Goal: Transaction & Acquisition: Purchase product/service

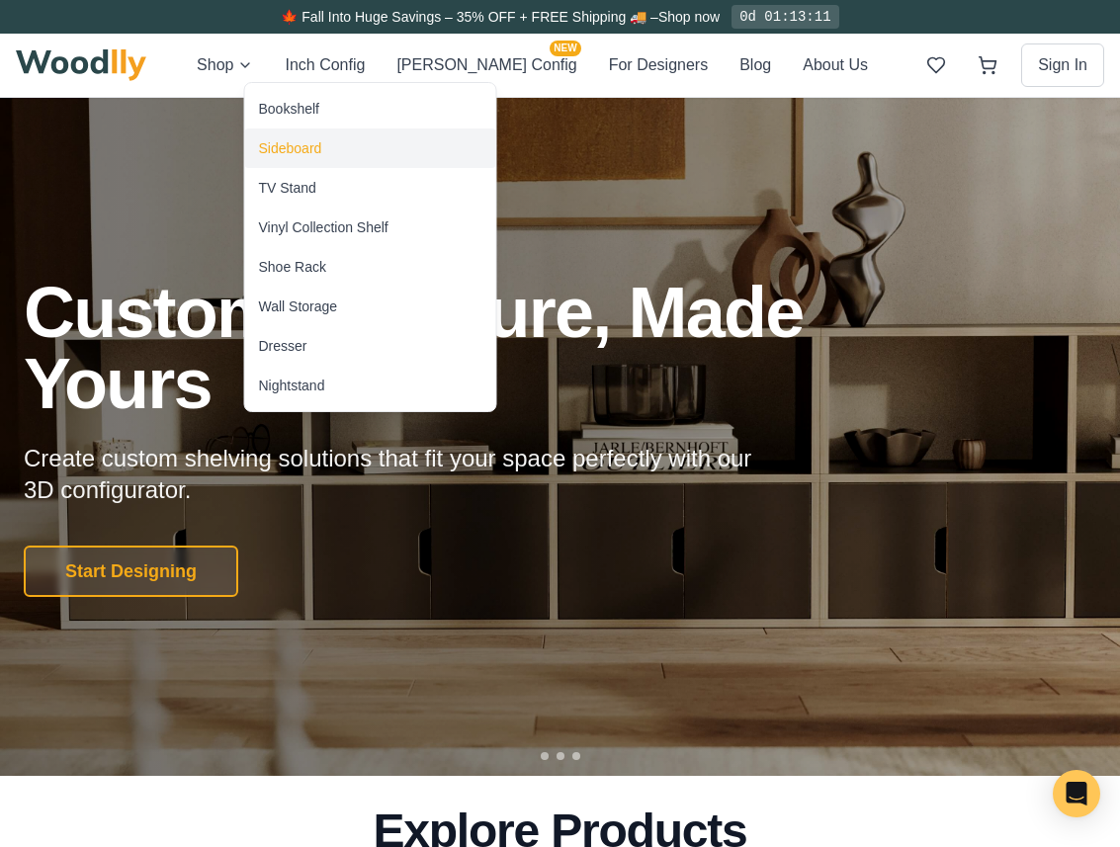
click at [304, 138] on div "Sideboard" at bounding box center [290, 148] width 63 height 20
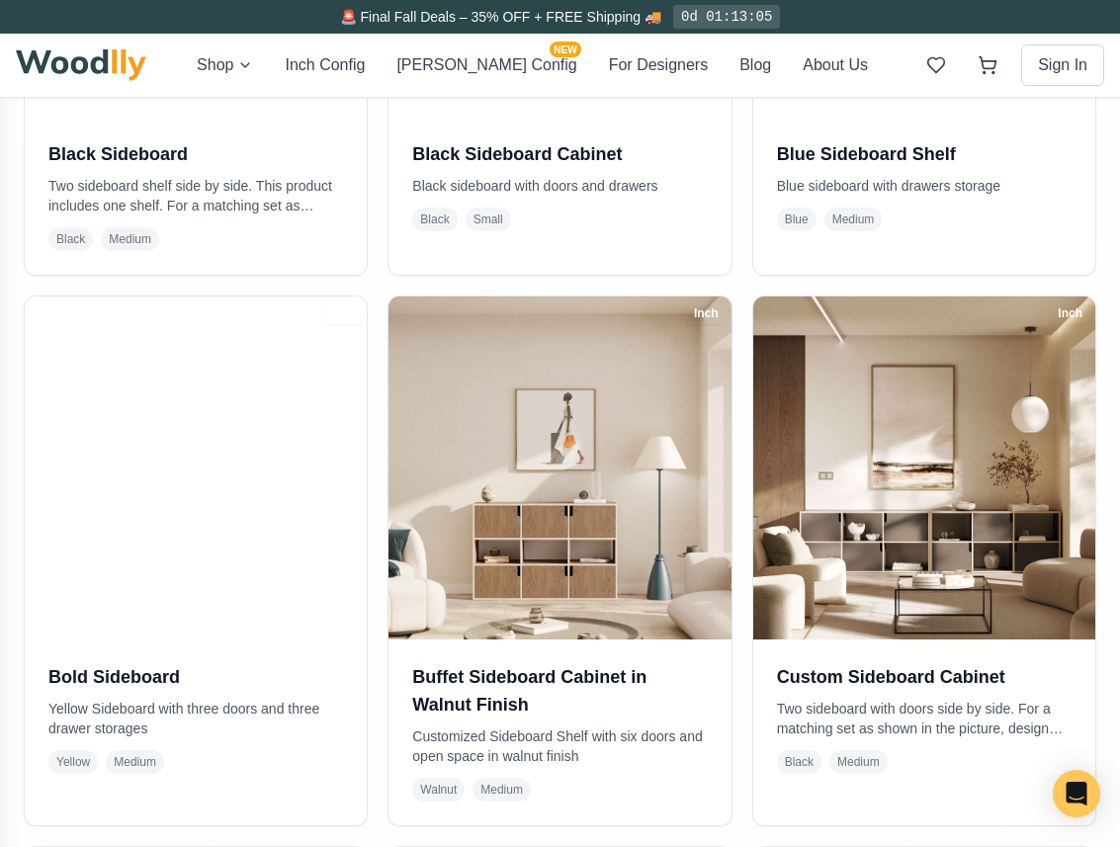
scroll to position [783, 0]
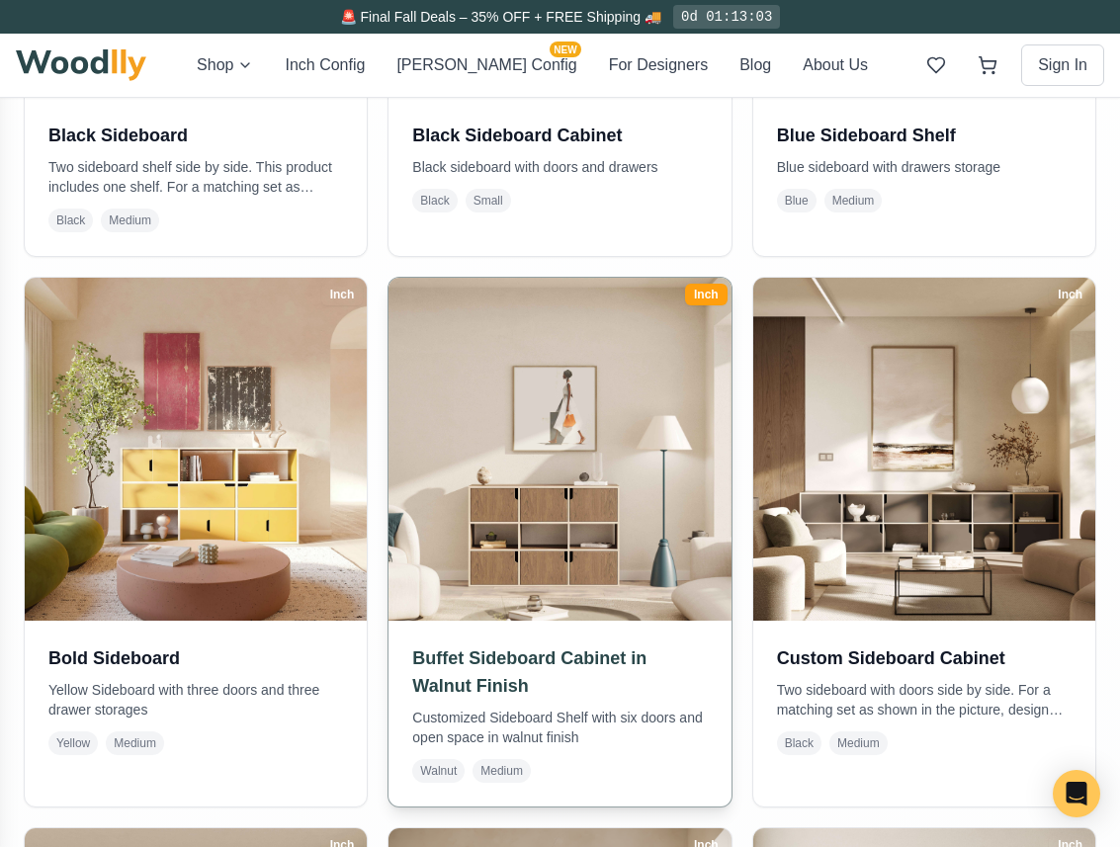
click at [708, 302] on div "Inch" at bounding box center [706, 295] width 43 height 22
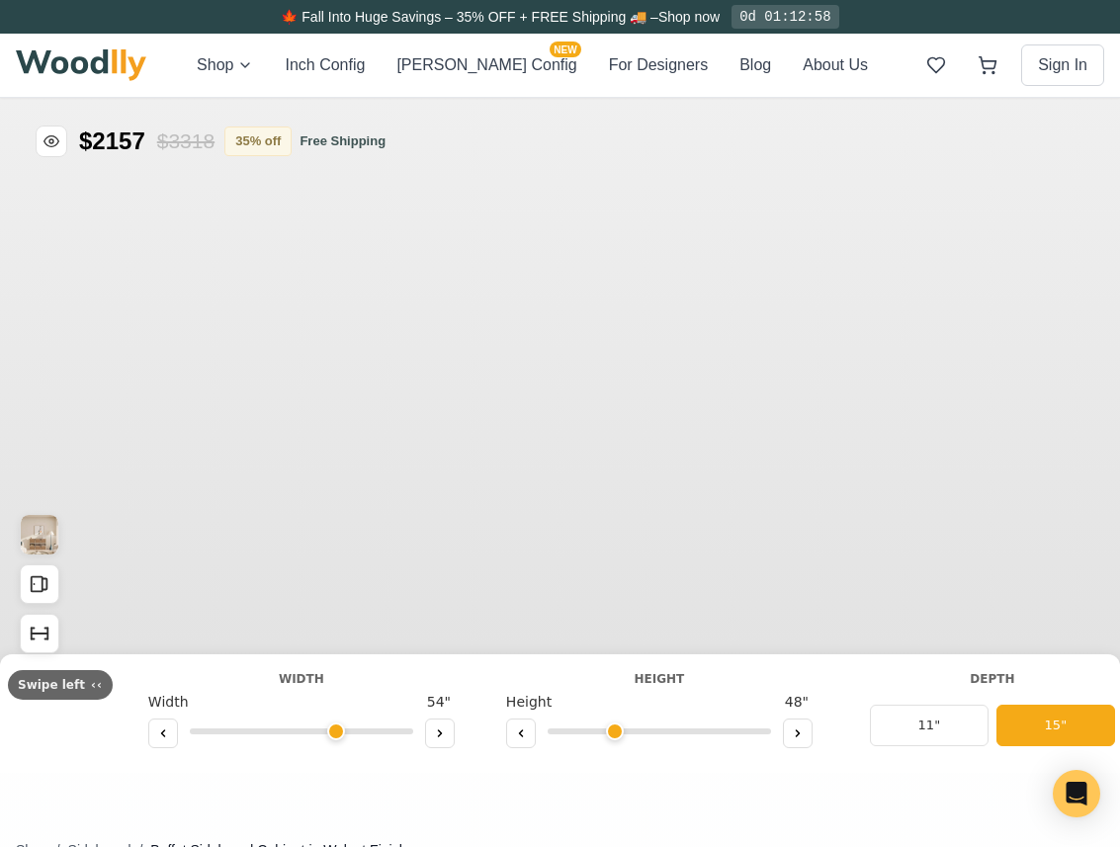
type input "54"
type input "3"
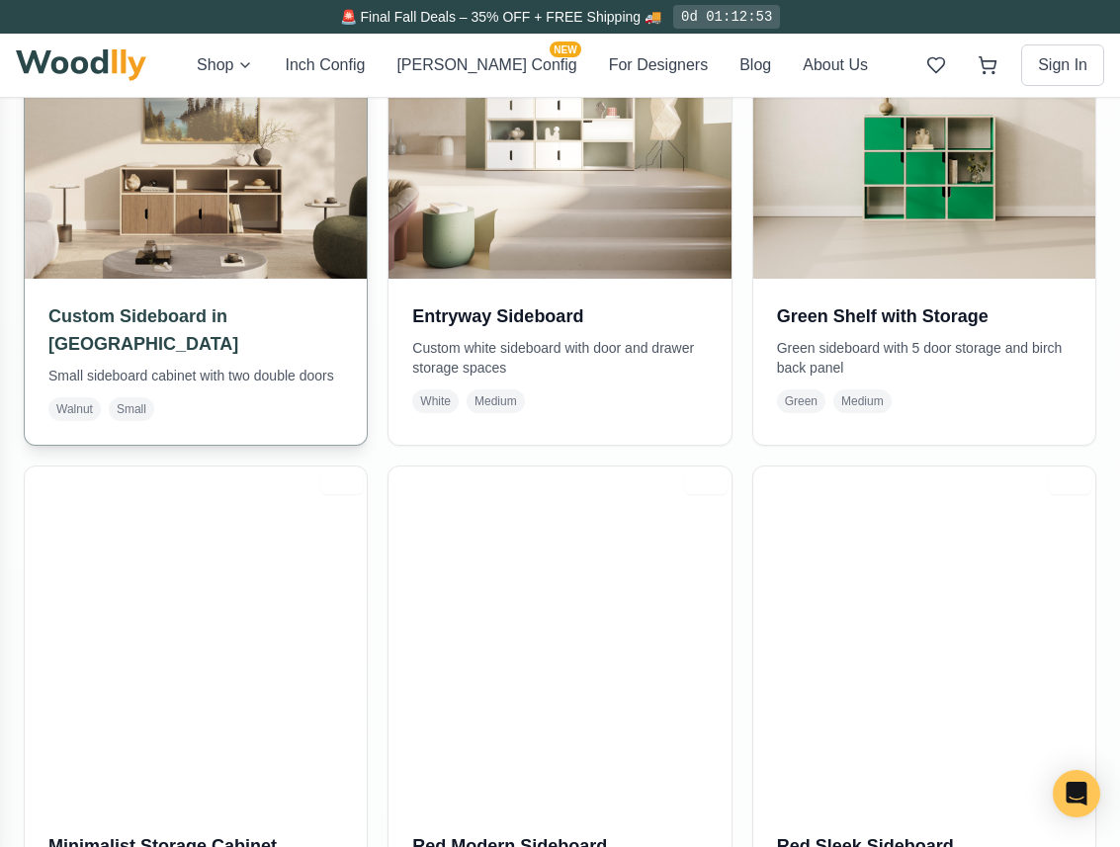
scroll to position [1911, 0]
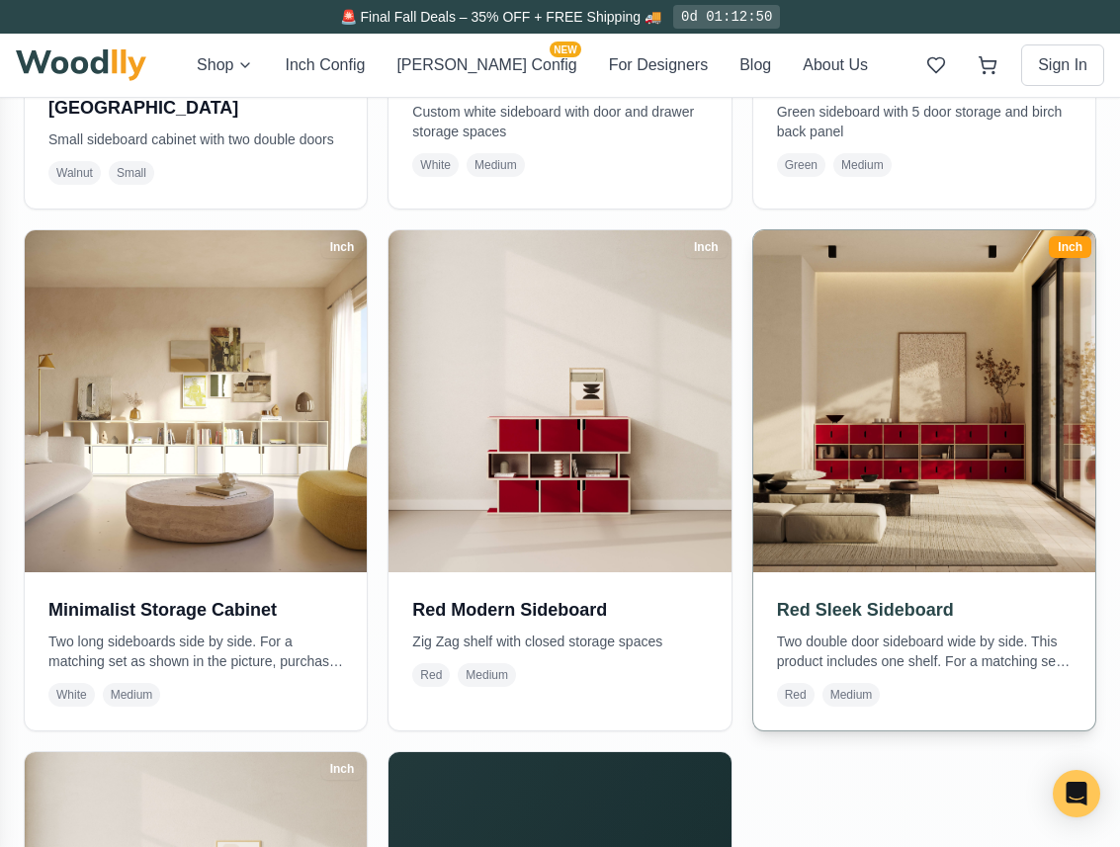
click at [860, 609] on h3 "Red Sleek Sideboard" at bounding box center [924, 610] width 295 height 28
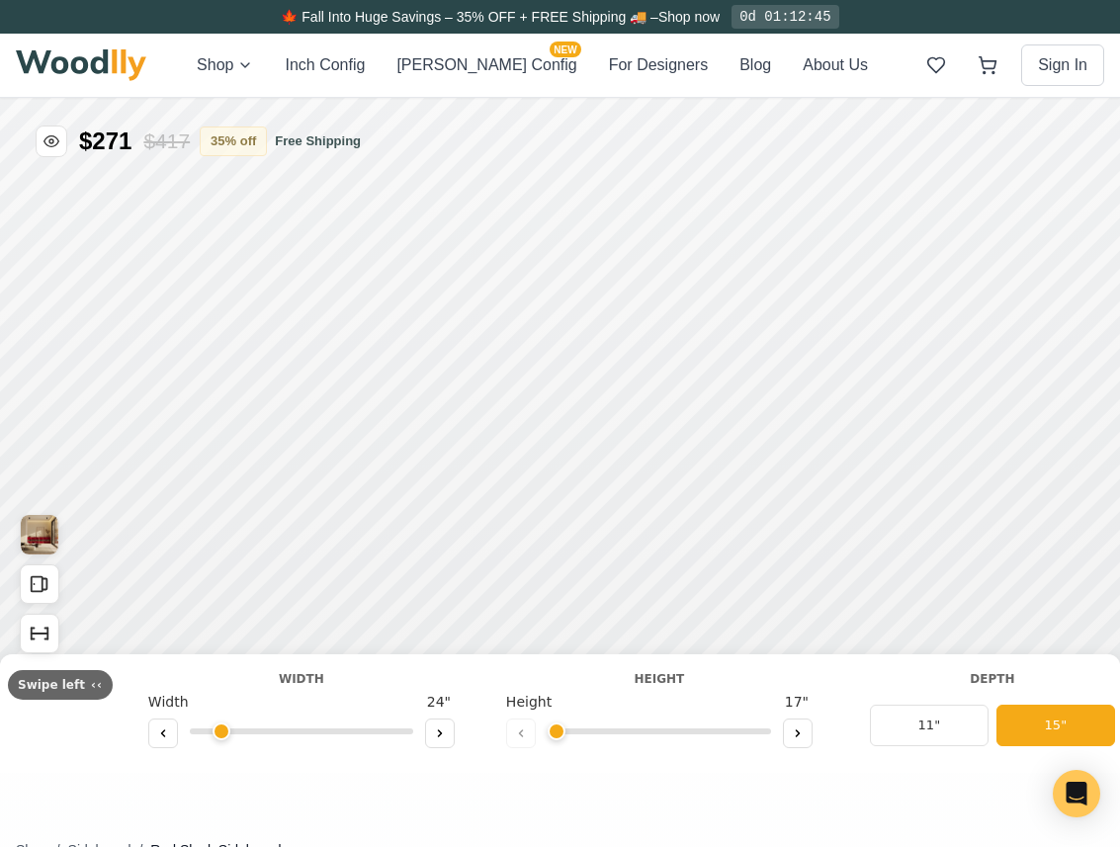
type input "56"
type input "3"
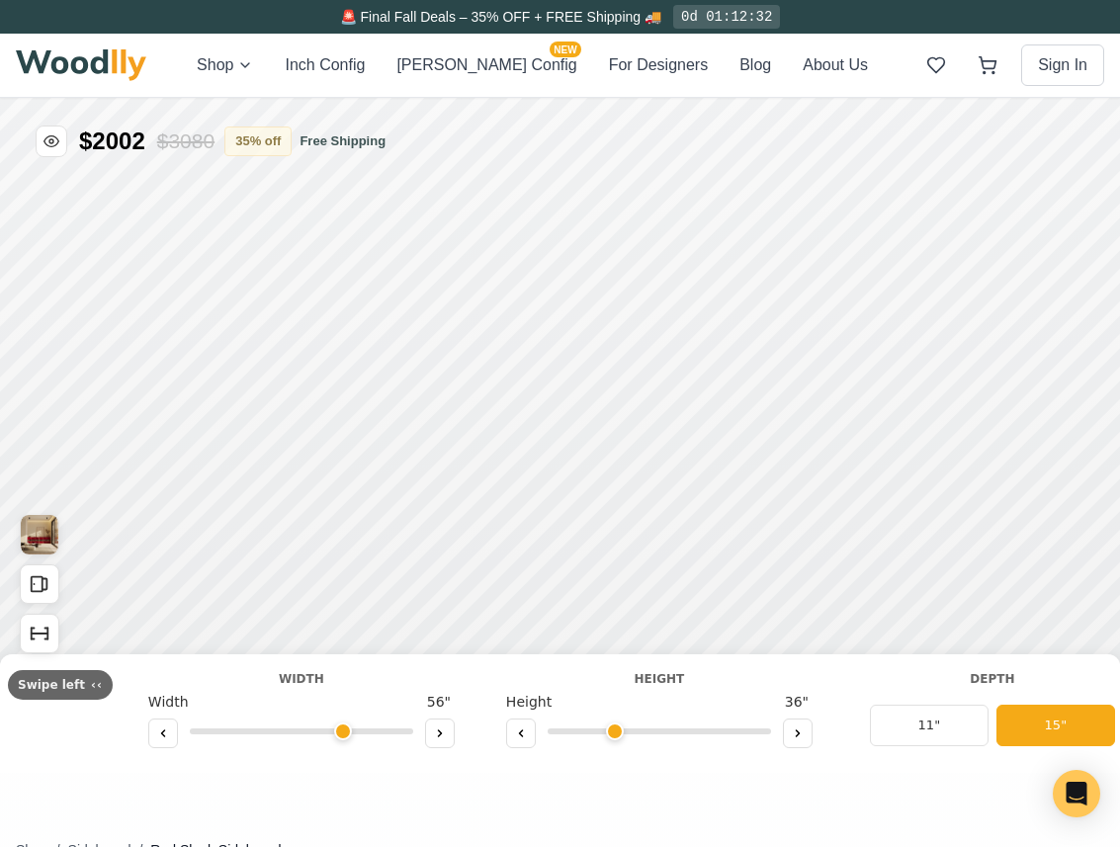
scroll to position [23, 0]
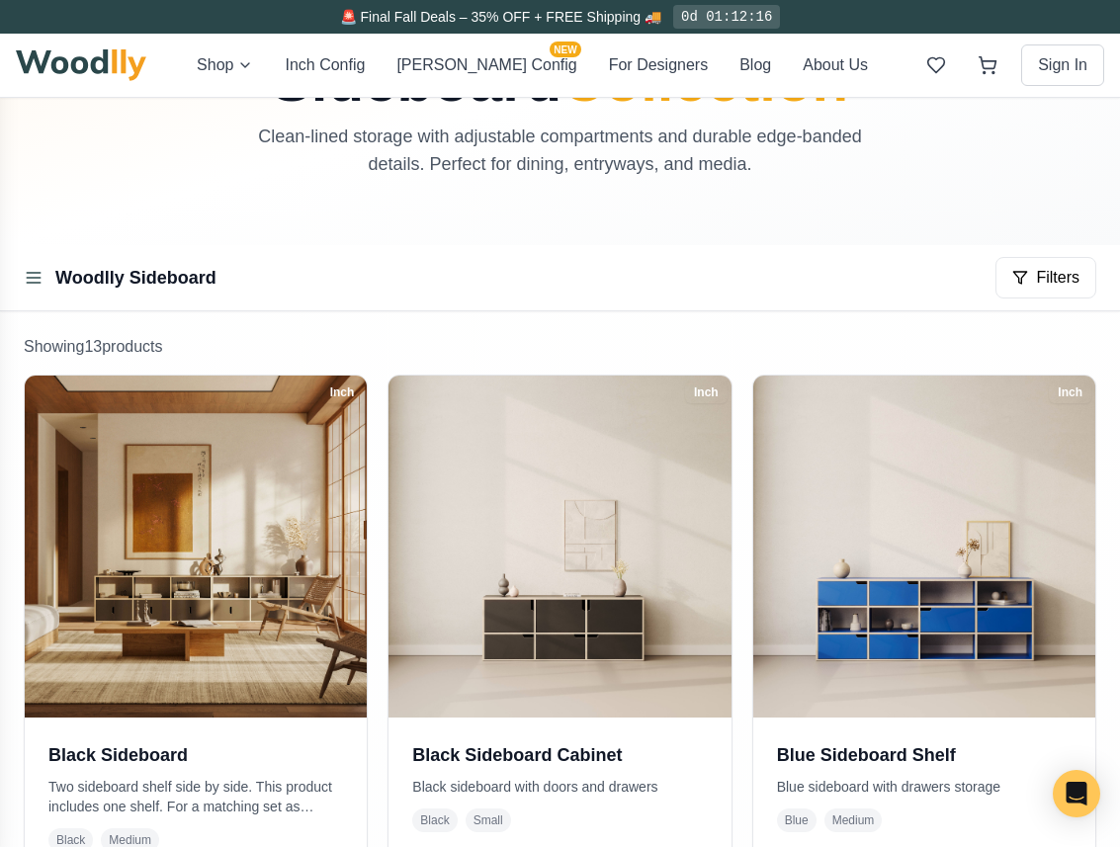
scroll to position [139, 0]
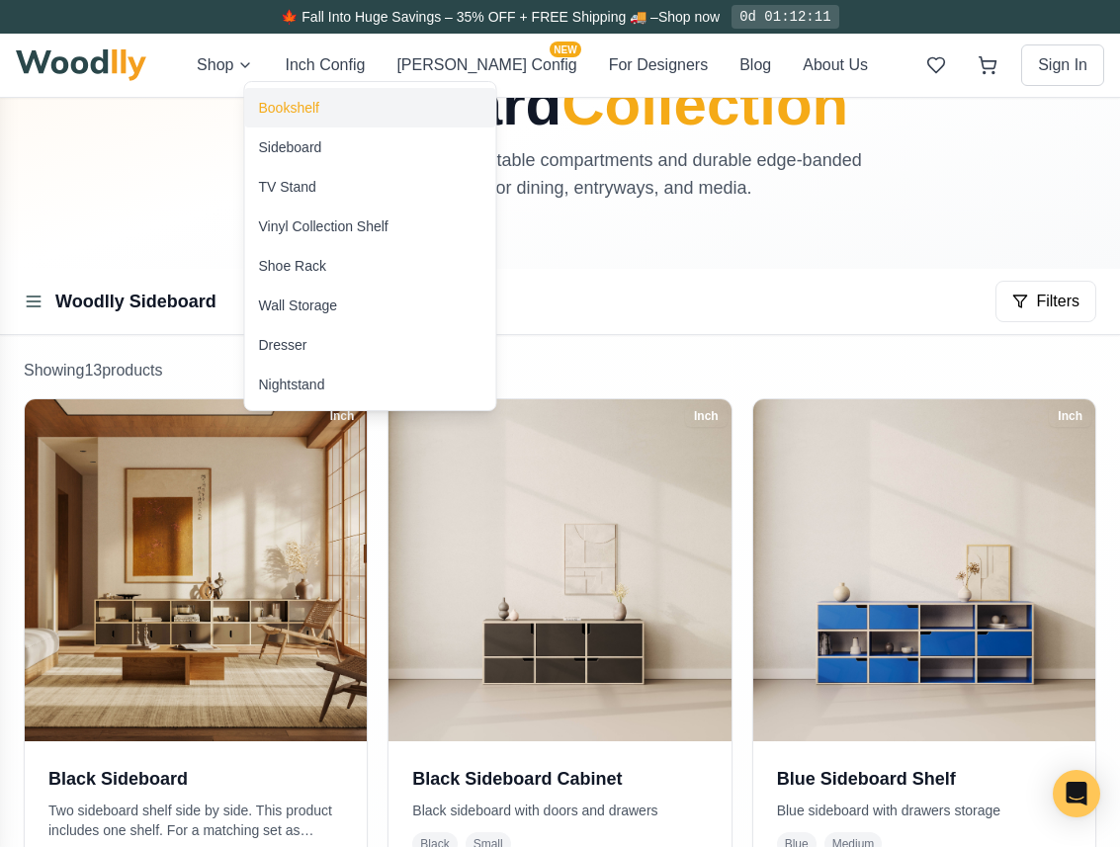
click at [314, 108] on div "Bookshelf" at bounding box center [289, 108] width 60 height 20
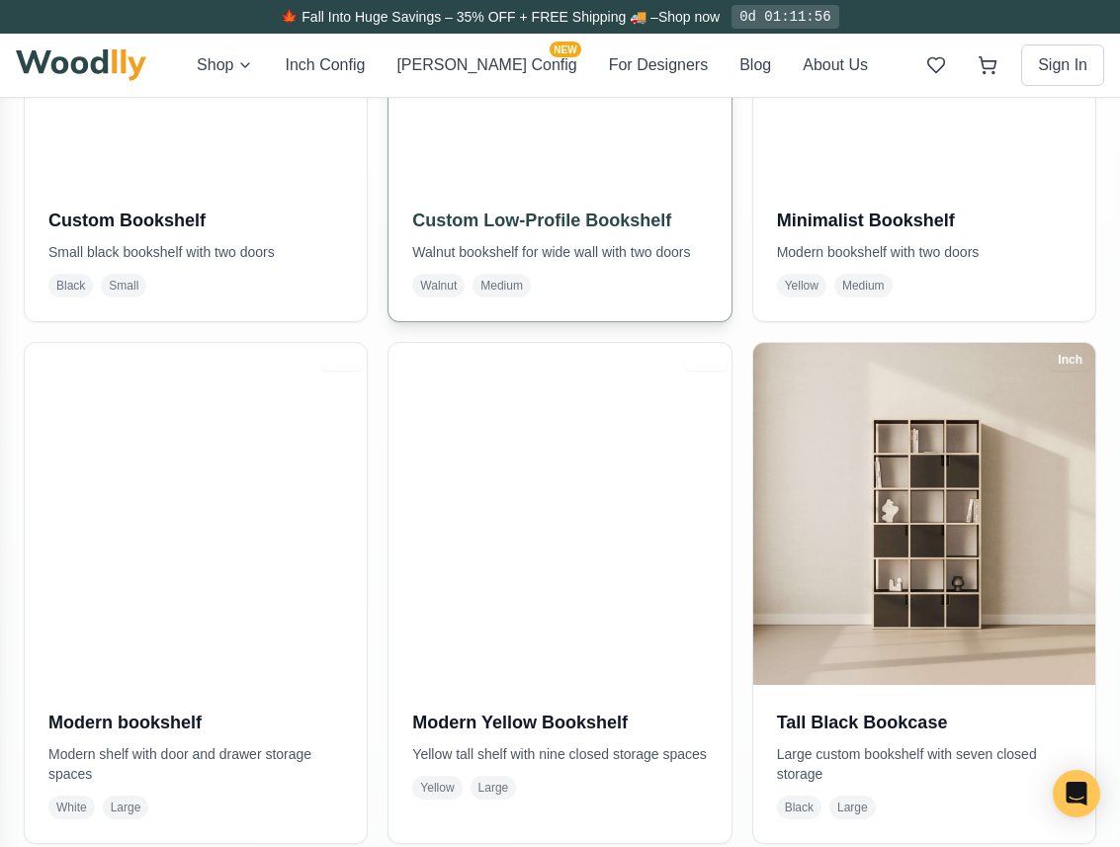
scroll to position [1321, 0]
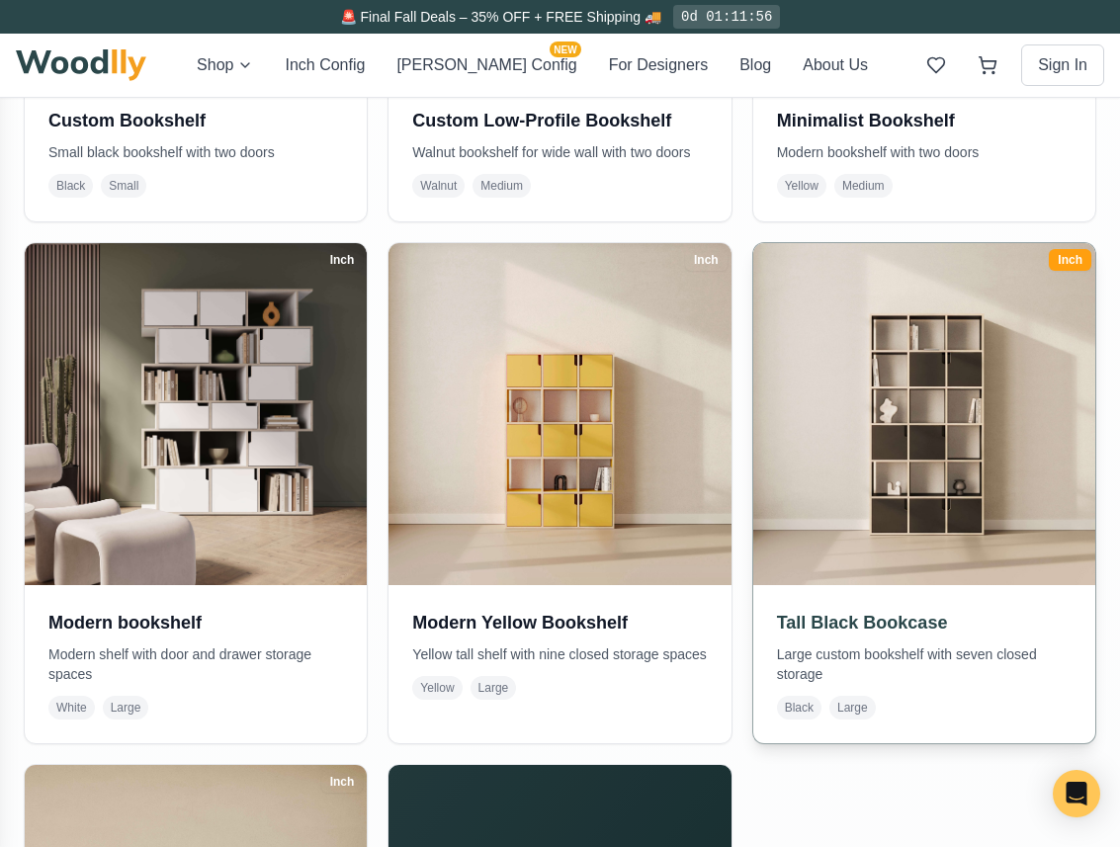
click at [866, 611] on h3 "Tall Black Bookcase" at bounding box center [924, 623] width 295 height 28
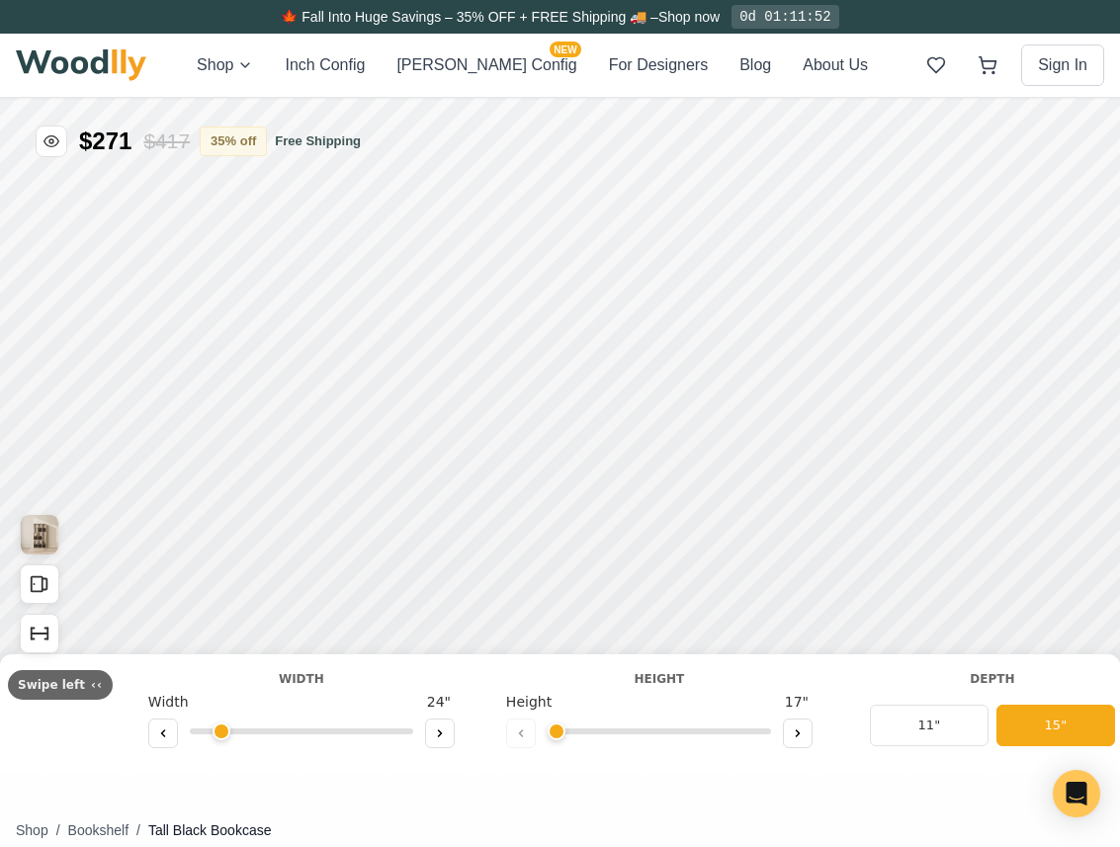
type input "45"
type input "6"
